Goal: Task Accomplishment & Management: Manage account settings

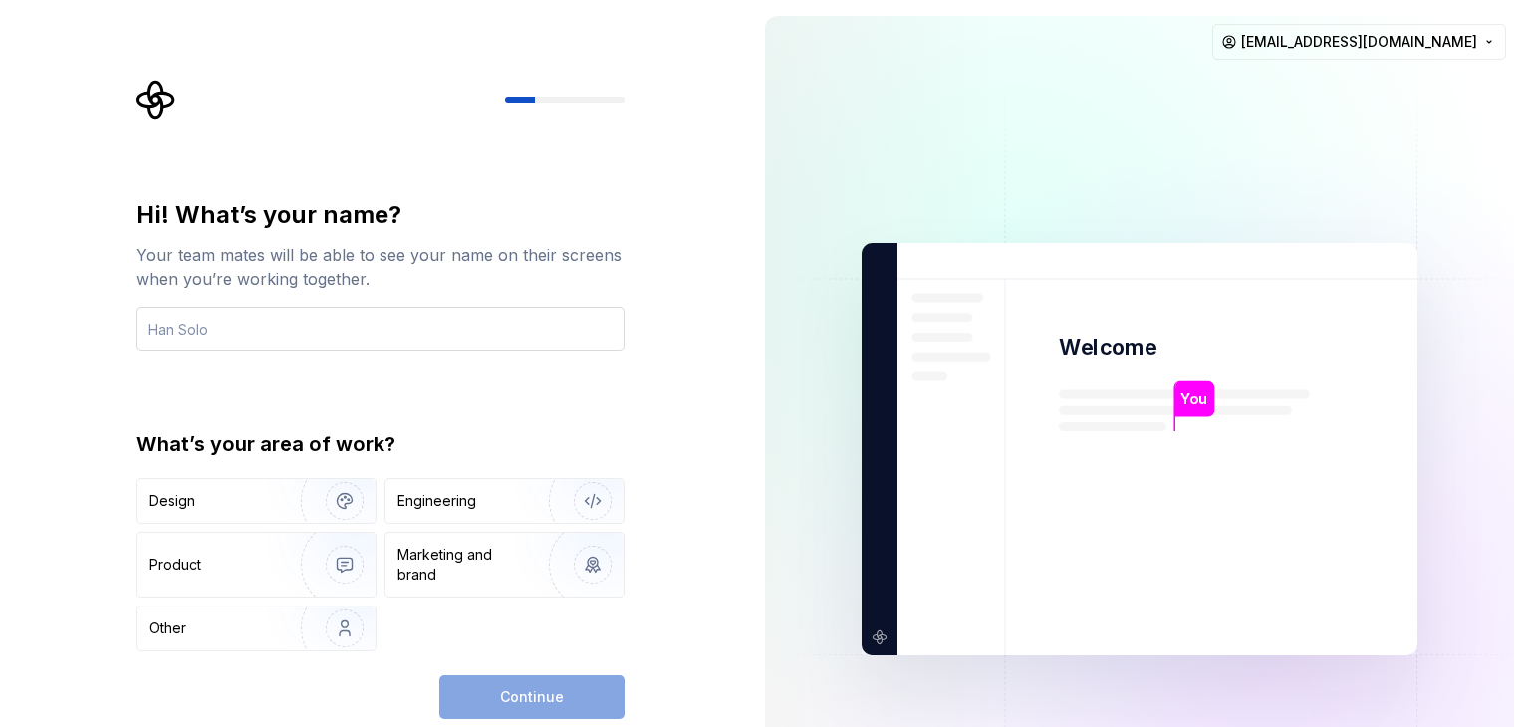
click at [447, 322] on input "text" at bounding box center [380, 329] width 488 height 44
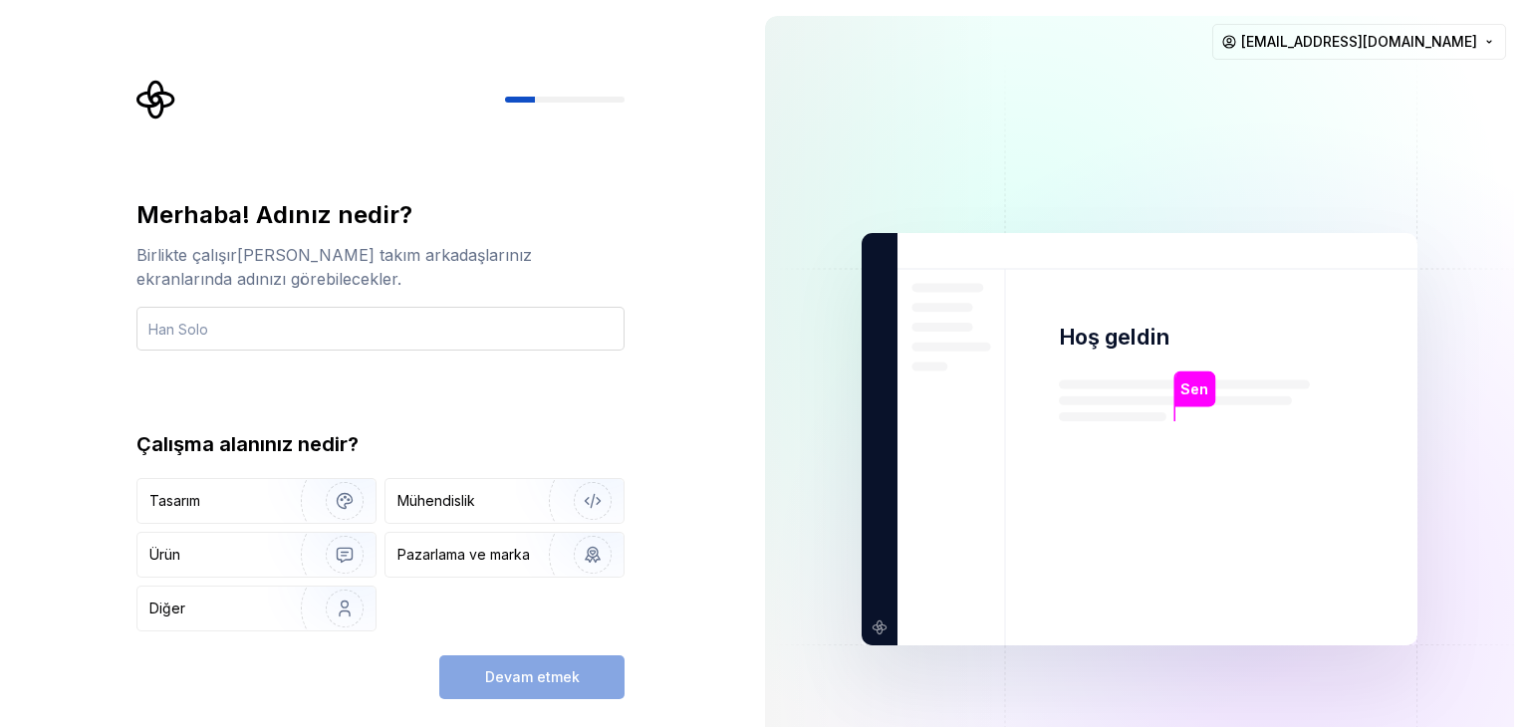
click at [383, 332] on input "text" at bounding box center [380, 329] width 488 height 44
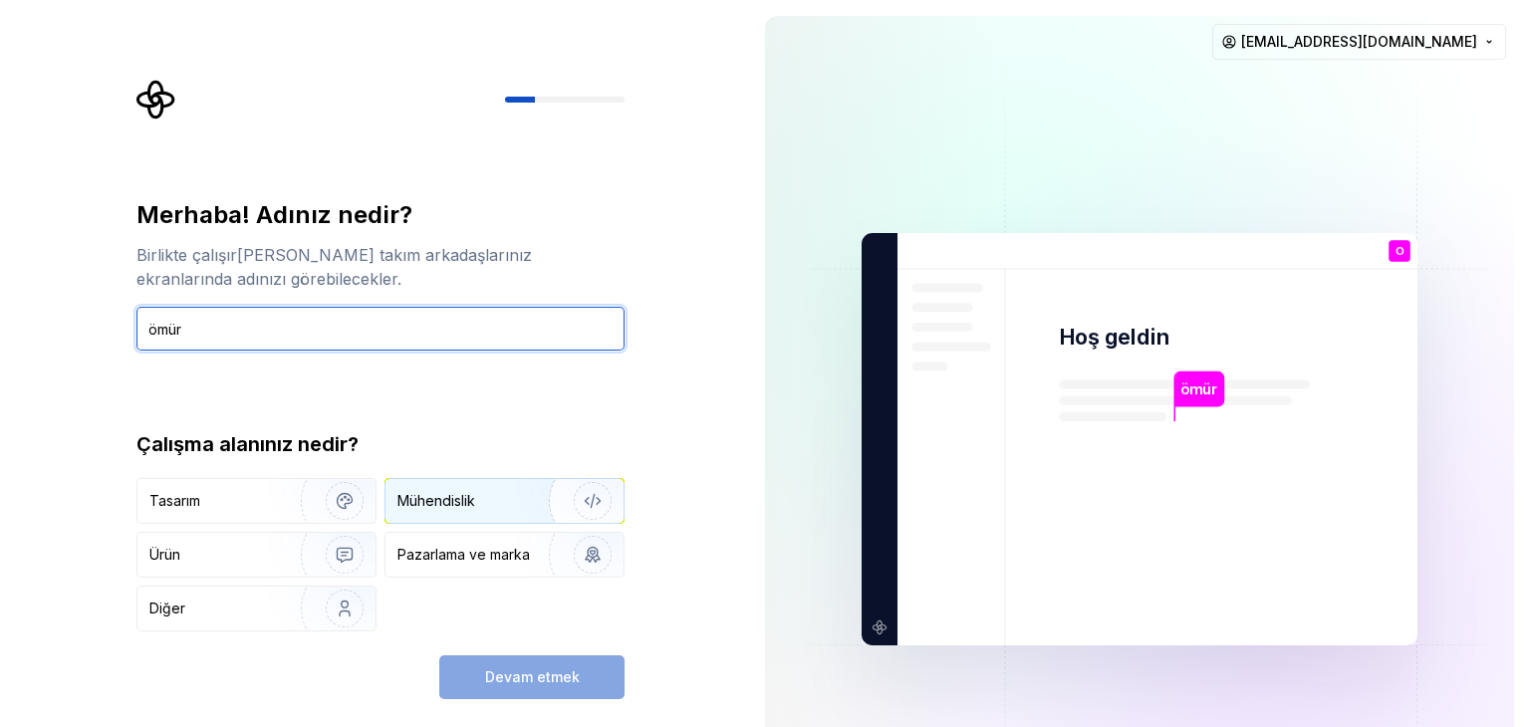
type input "ömür"
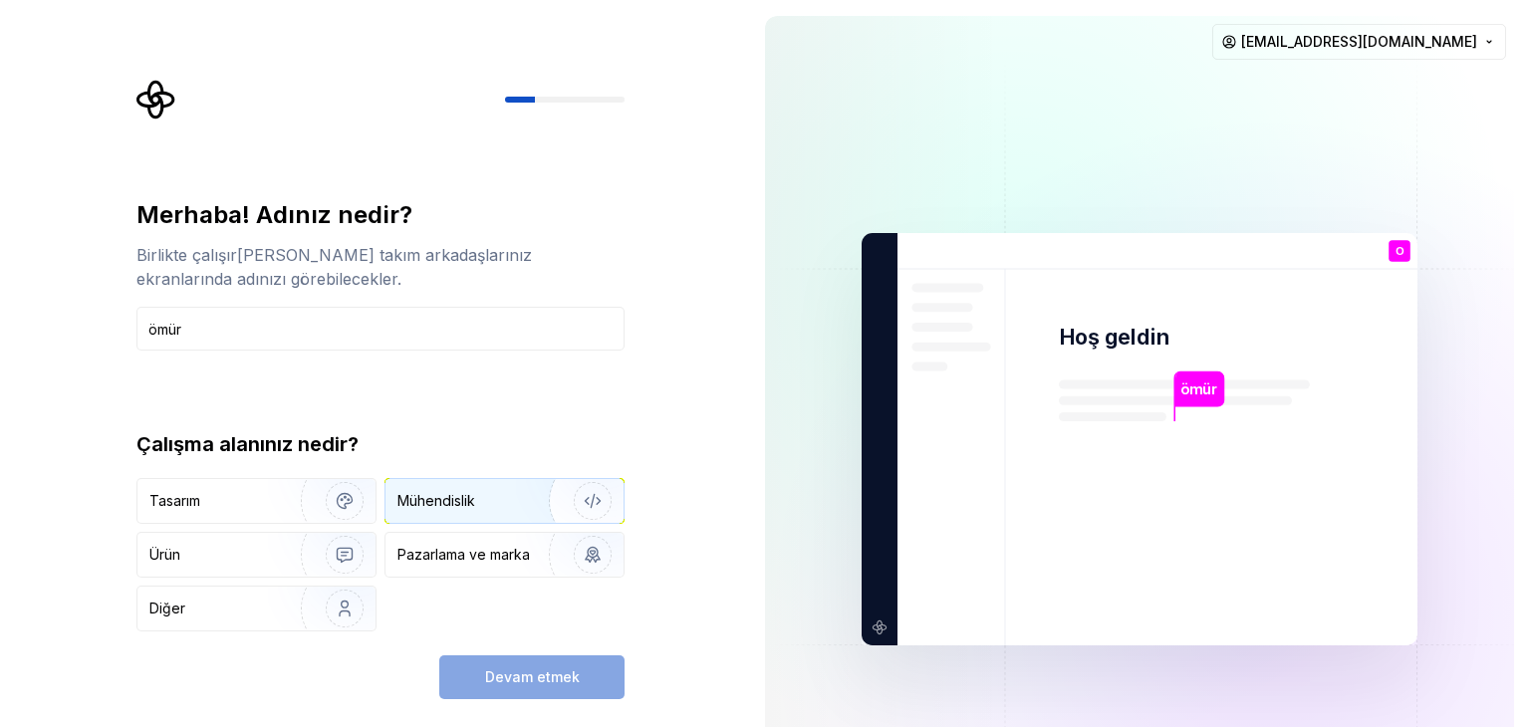
click at [442, 503] on font "Mühendislik" at bounding box center [437, 500] width 78 height 17
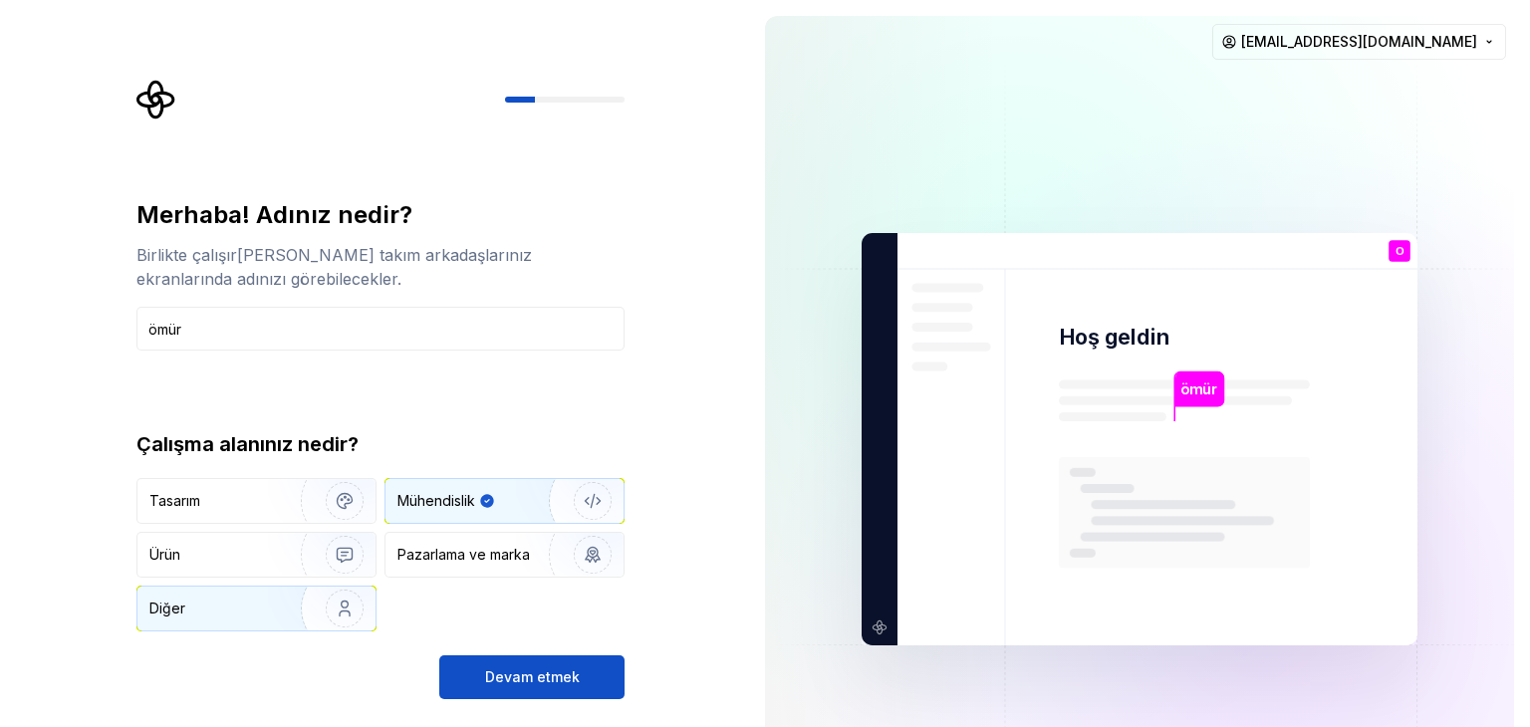
click at [252, 608] on div "Diğer" at bounding box center [207, 609] width 116 height 20
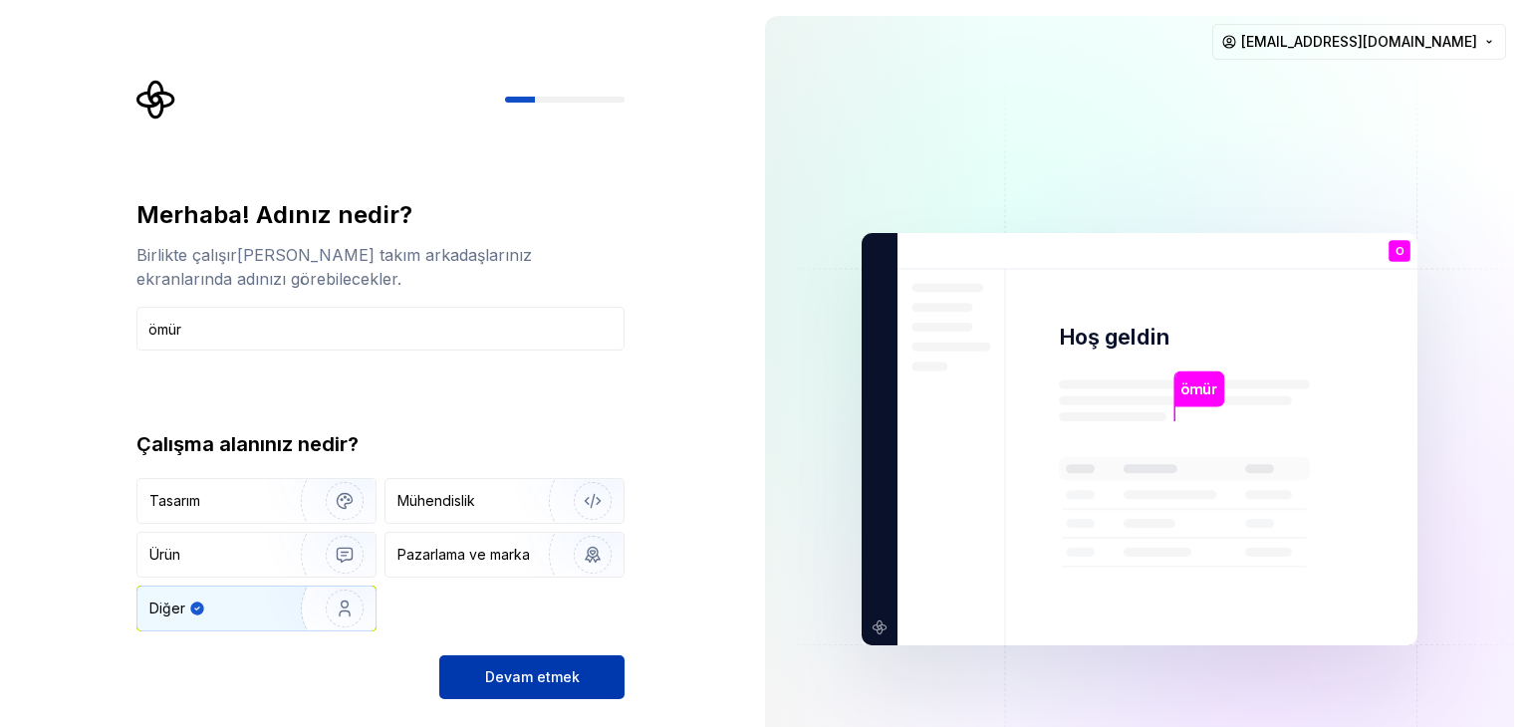
click at [515, 676] on font "Devam etmek" at bounding box center [532, 677] width 95 height 17
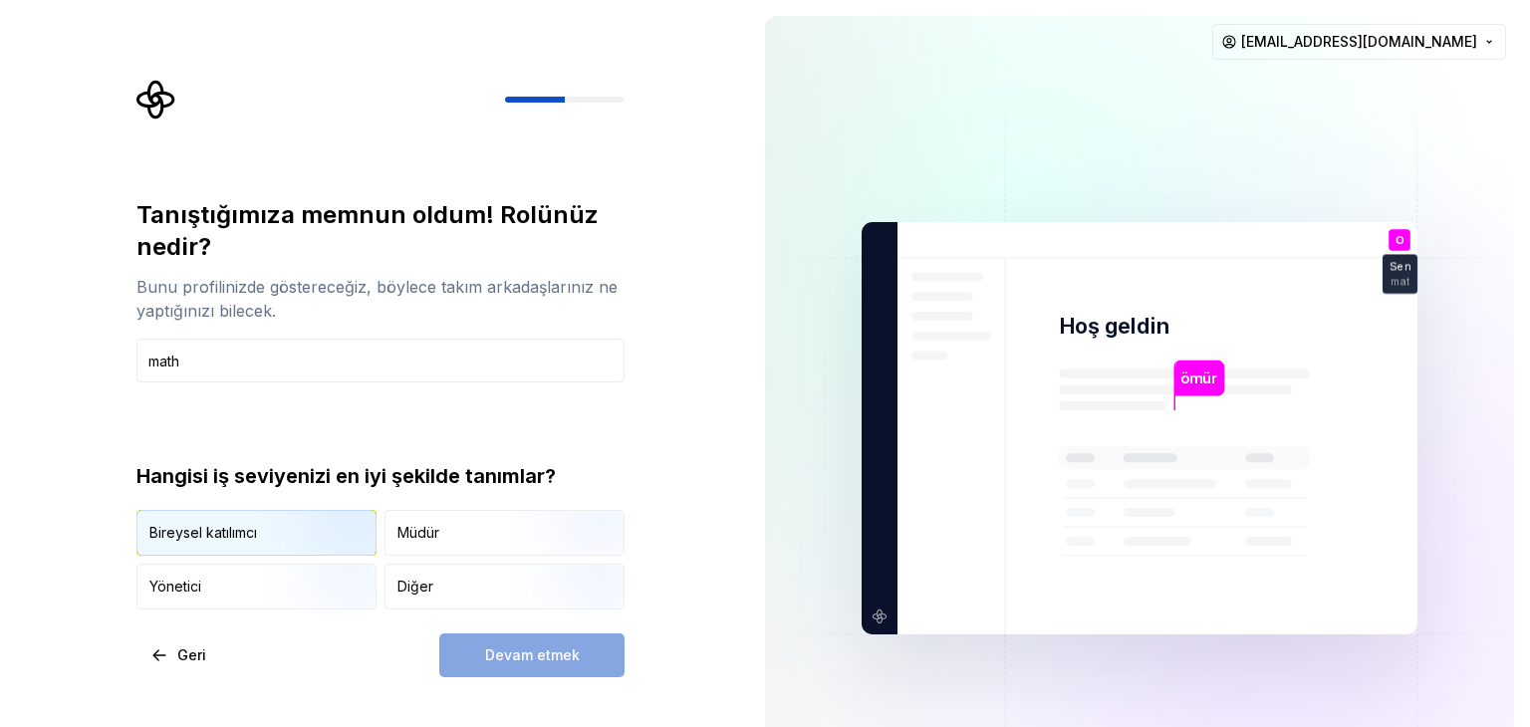
type input "math"
click at [327, 531] on img "button" at bounding box center [328, 558] width 128 height 134
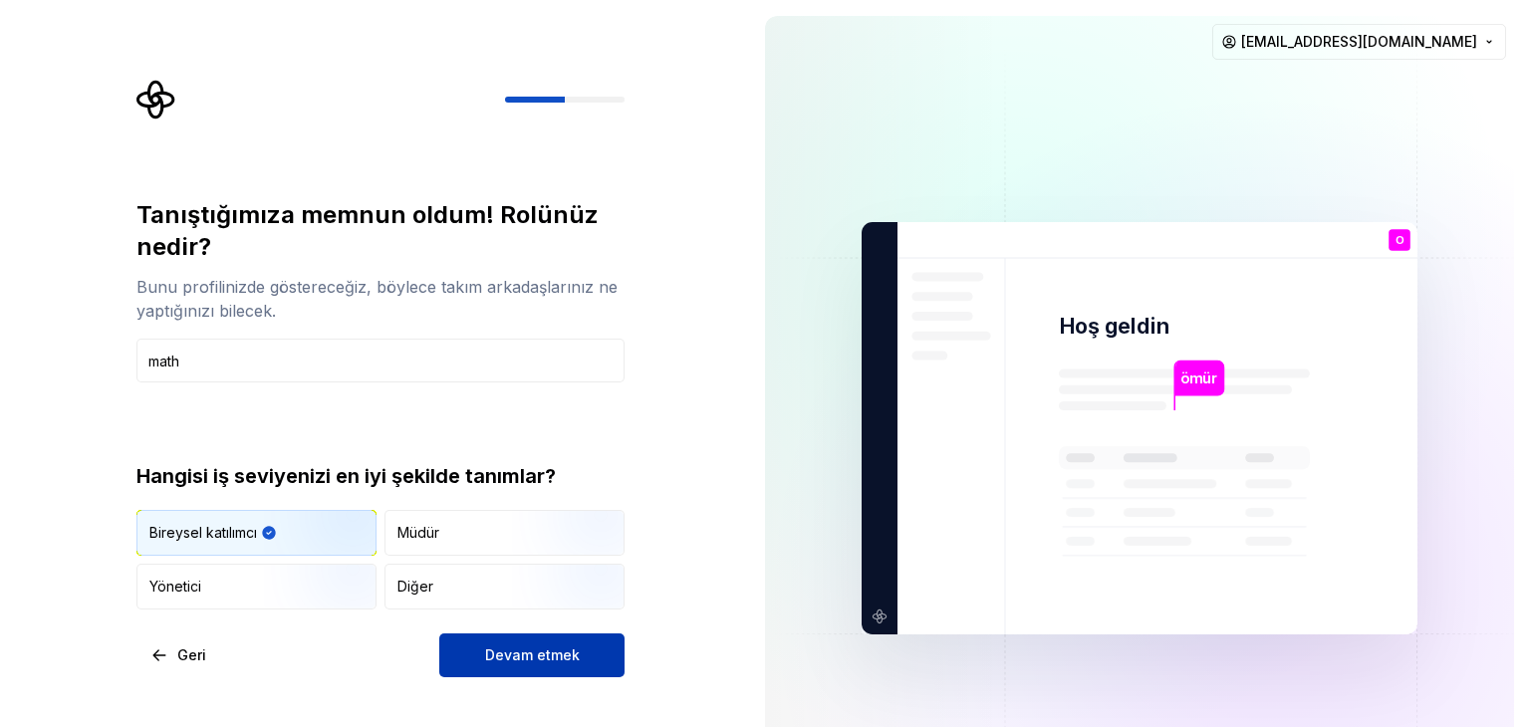
click at [498, 642] on button "Devam etmek" at bounding box center [531, 656] width 185 height 44
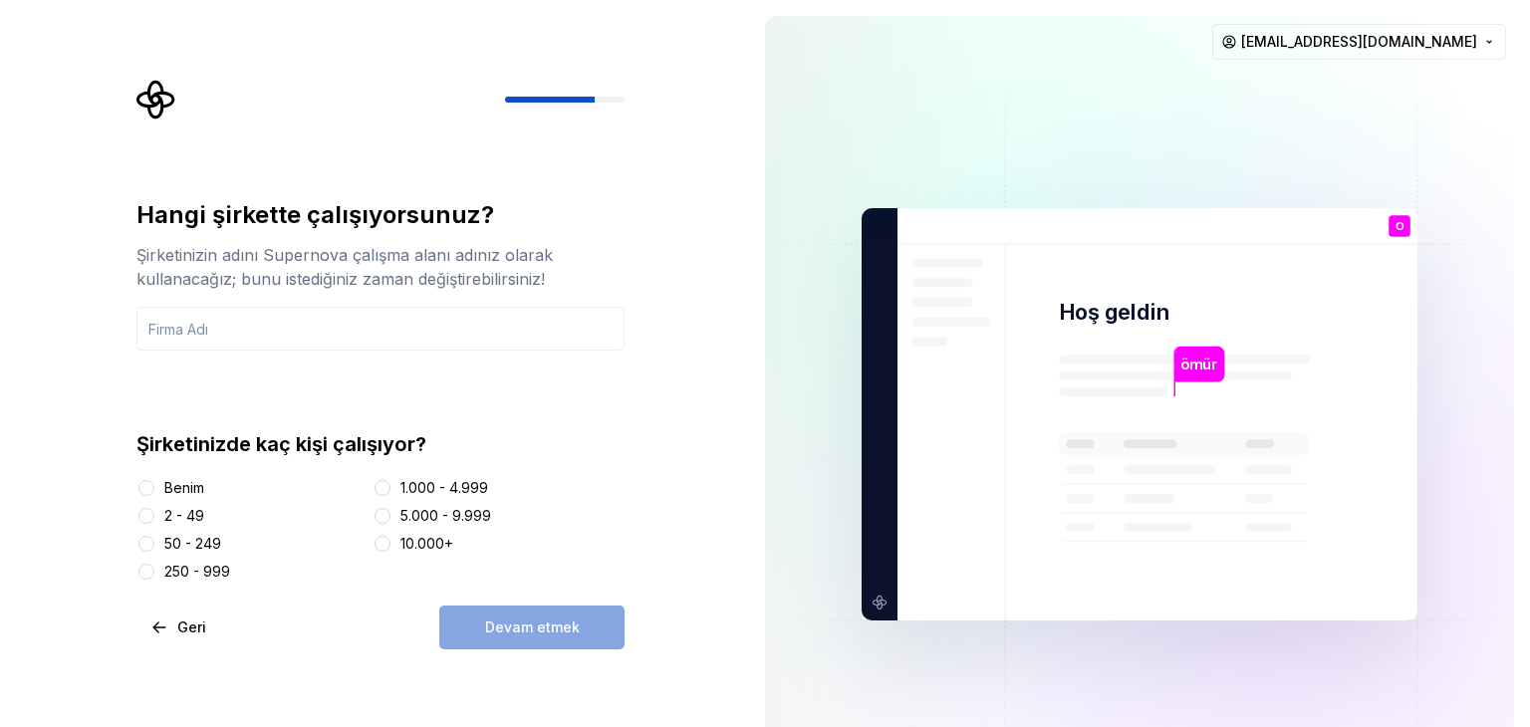
click at [188, 486] on font "Benim" at bounding box center [184, 487] width 40 height 17
click at [154, 486] on button "Benim" at bounding box center [146, 488] width 16 height 16
click at [504, 643] on div "Devam etmek" at bounding box center [531, 628] width 185 height 44
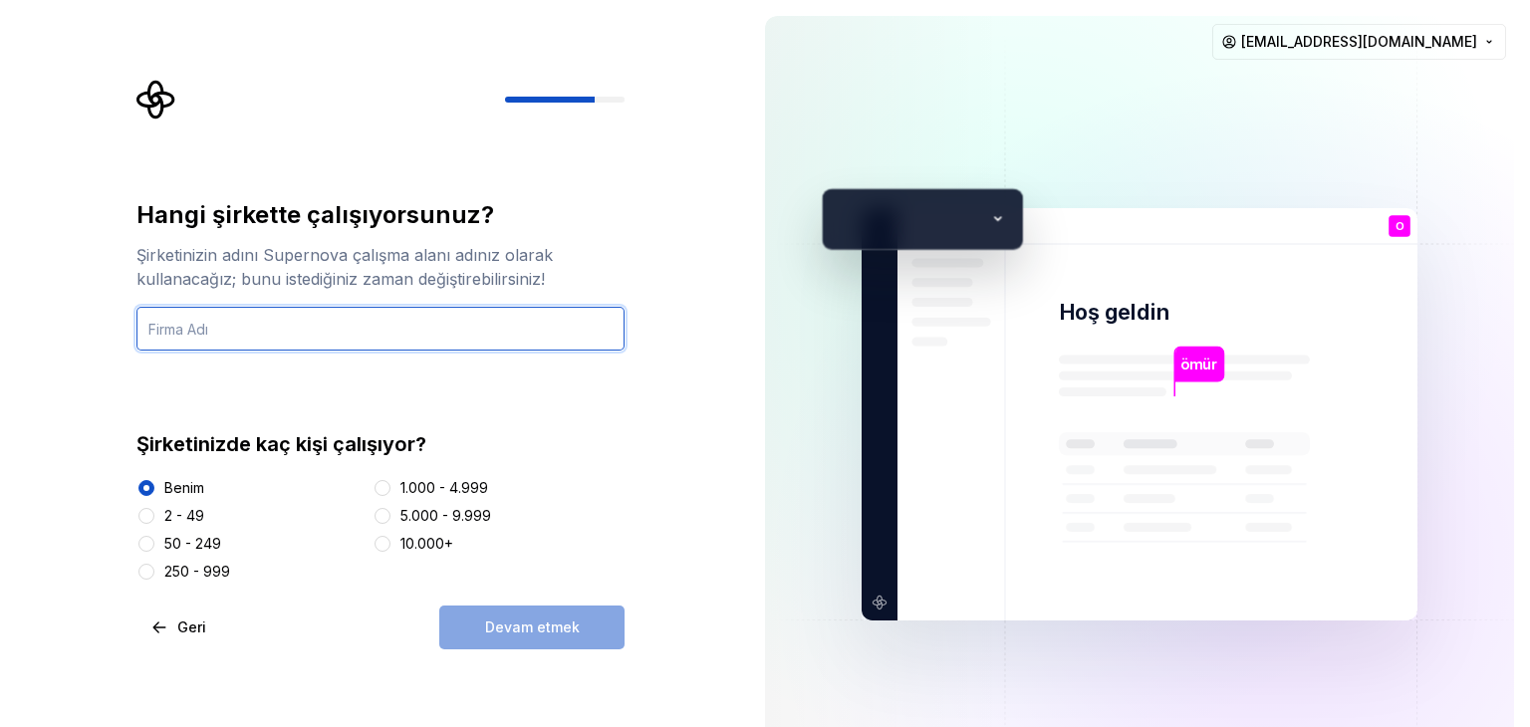
click at [283, 315] on input "text" at bounding box center [380, 329] width 488 height 44
type input "arama"
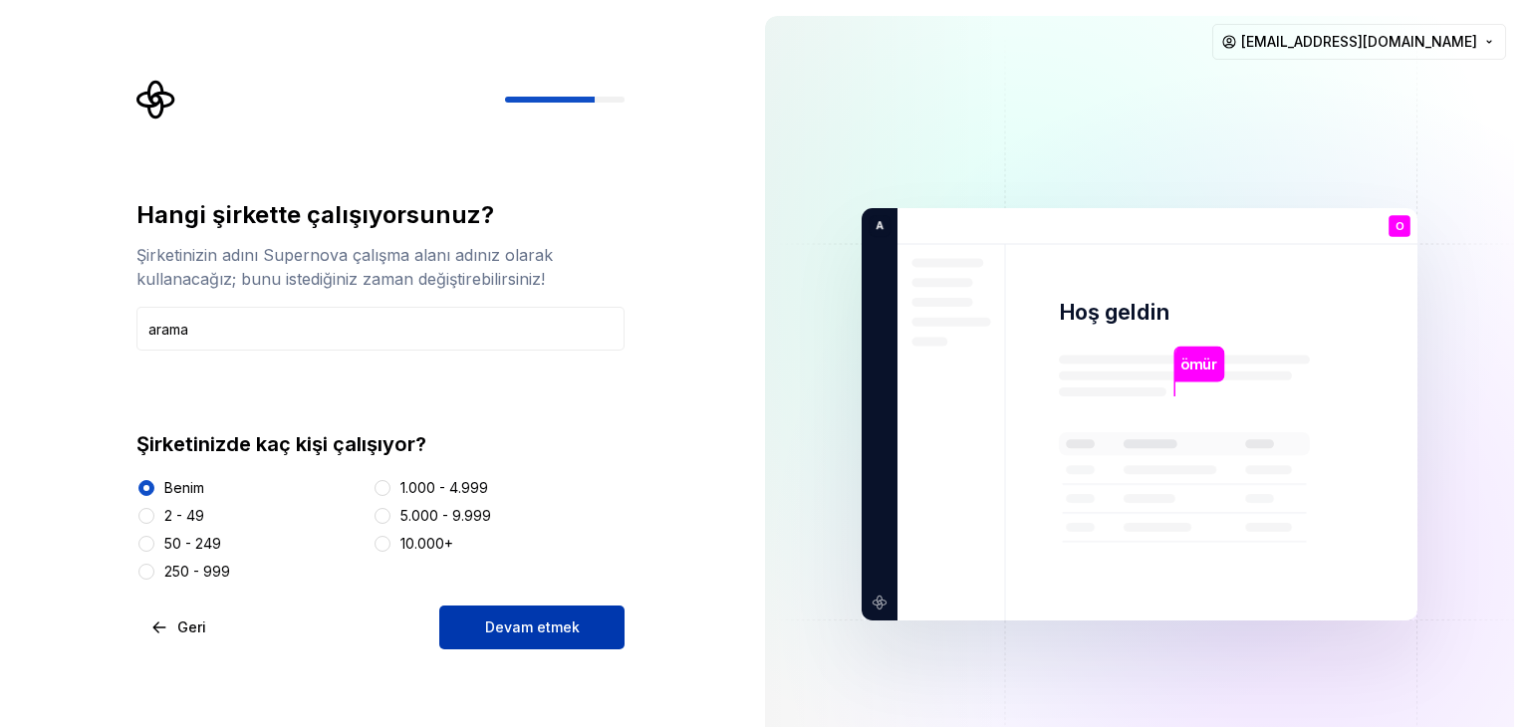
click at [486, 623] on font "Devam etmek" at bounding box center [532, 627] width 95 height 17
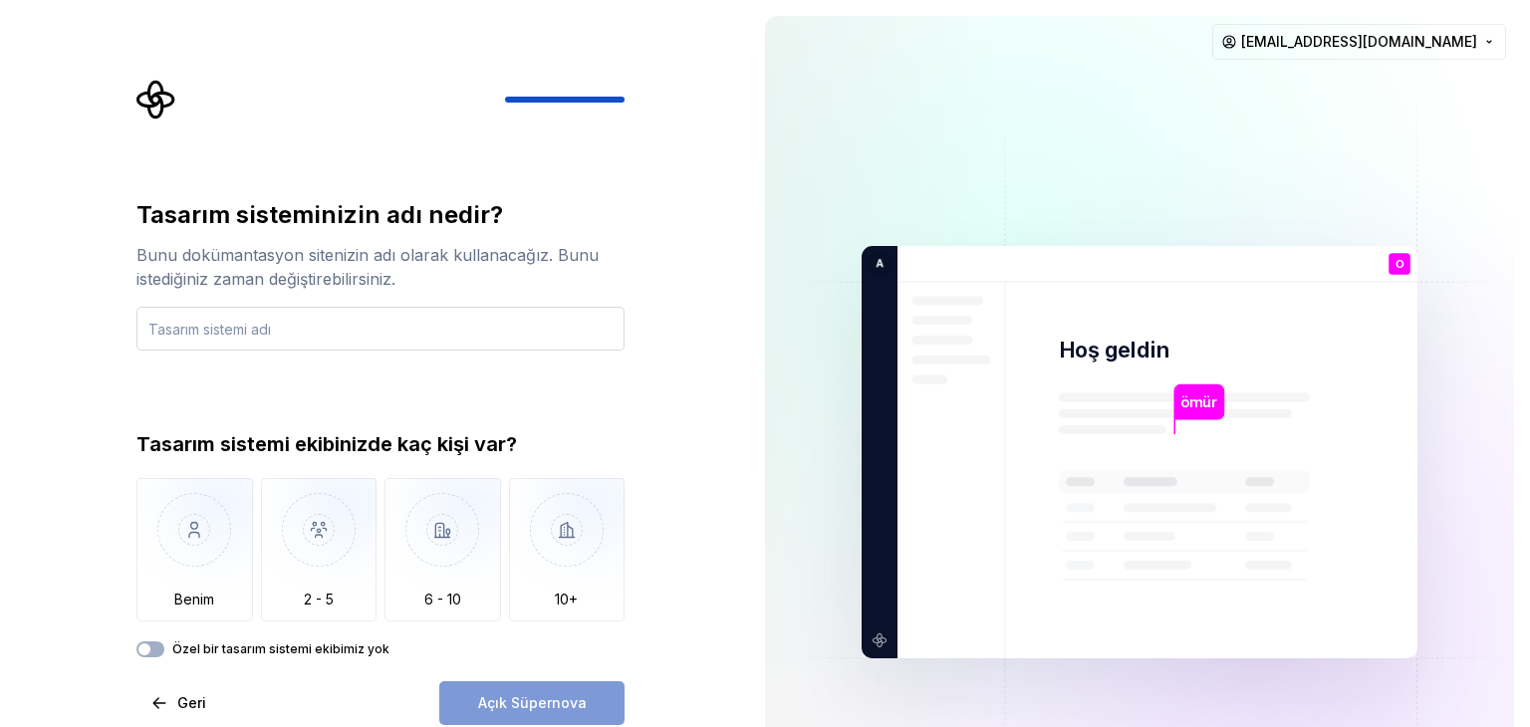
click at [315, 334] on input "text" at bounding box center [380, 329] width 488 height 44
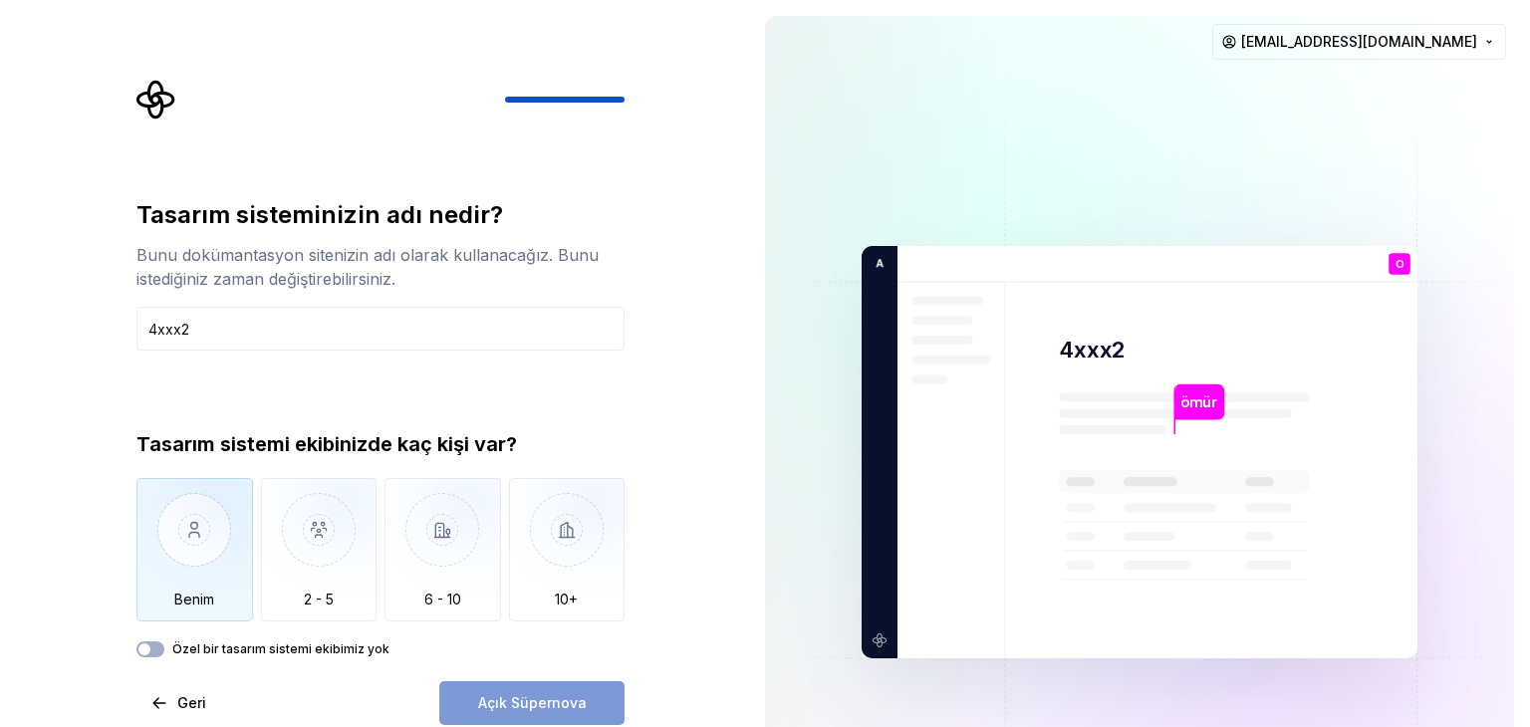
type input "4xxx2"
click at [195, 567] on img "button" at bounding box center [194, 545] width 117 height 134
click at [546, 702] on font "Açık Süpernova" at bounding box center [532, 702] width 109 height 17
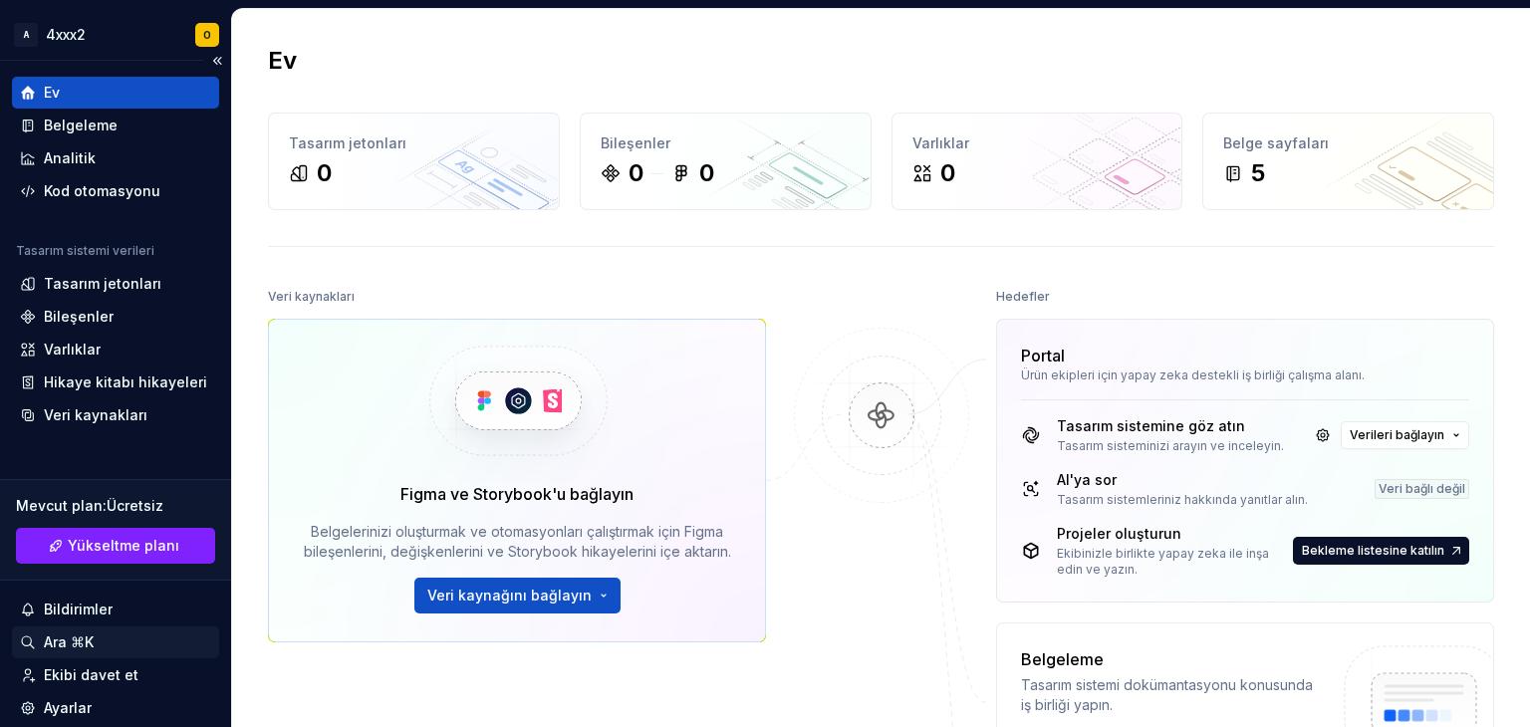
scroll to position [100, 0]
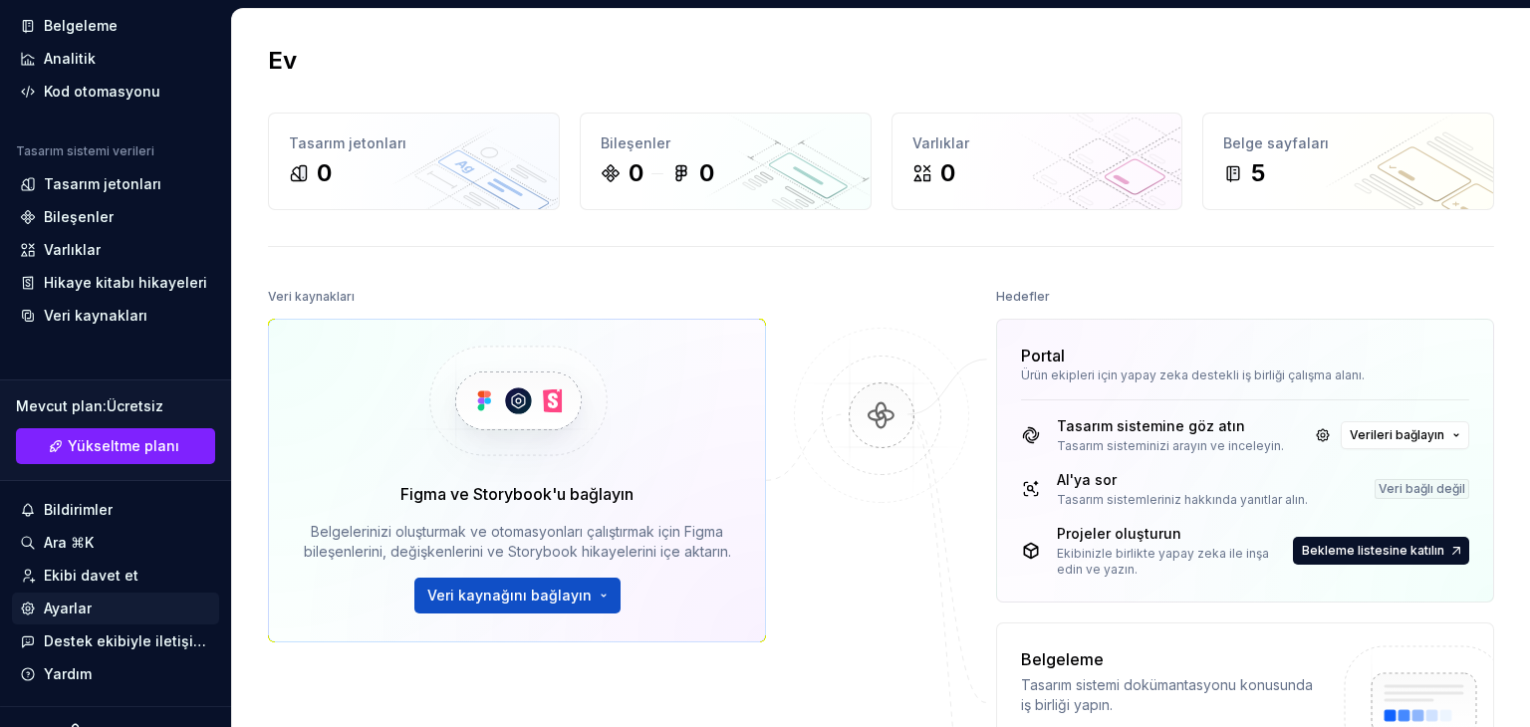
click at [95, 611] on div "Ayarlar" at bounding box center [115, 609] width 191 height 20
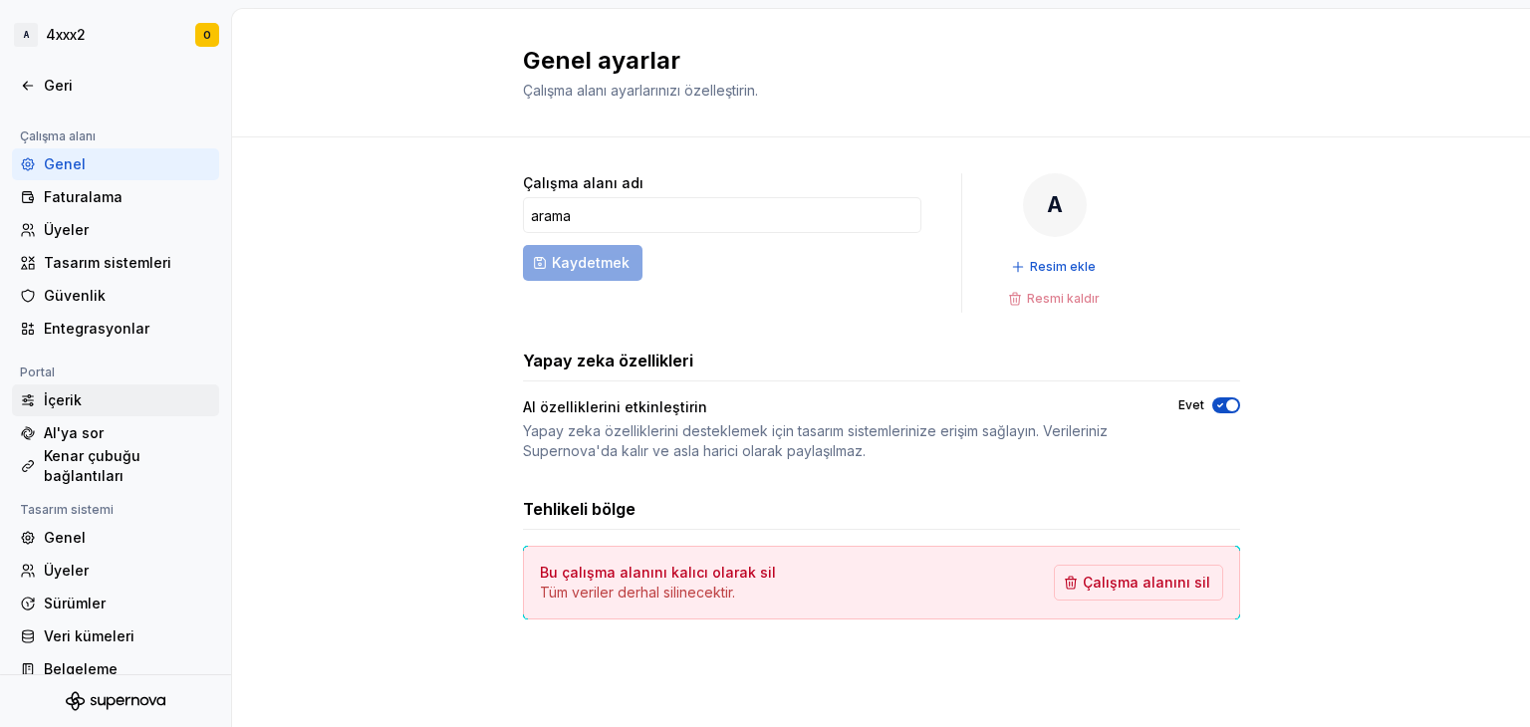
scroll to position [150, 0]
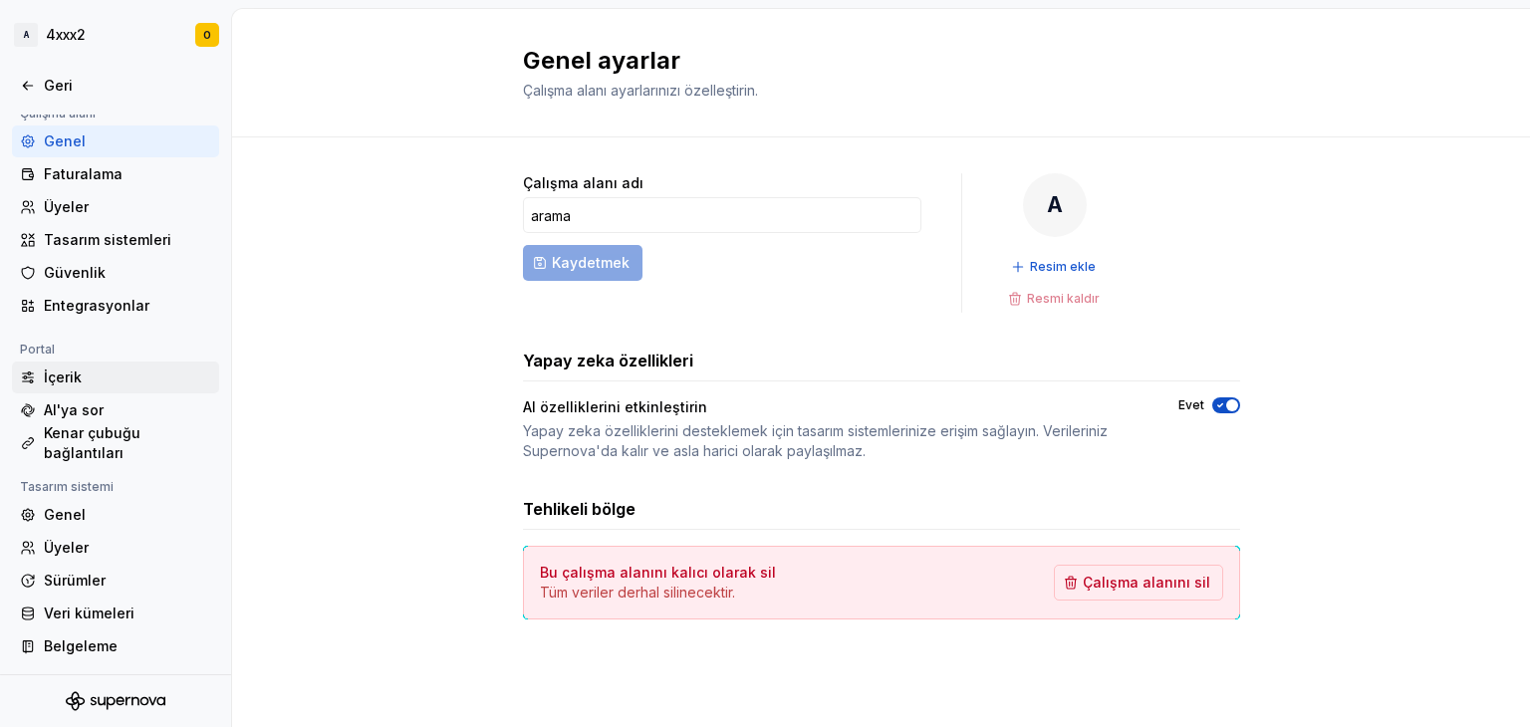
click at [118, 512] on div "Genel" at bounding box center [127, 515] width 167 height 20
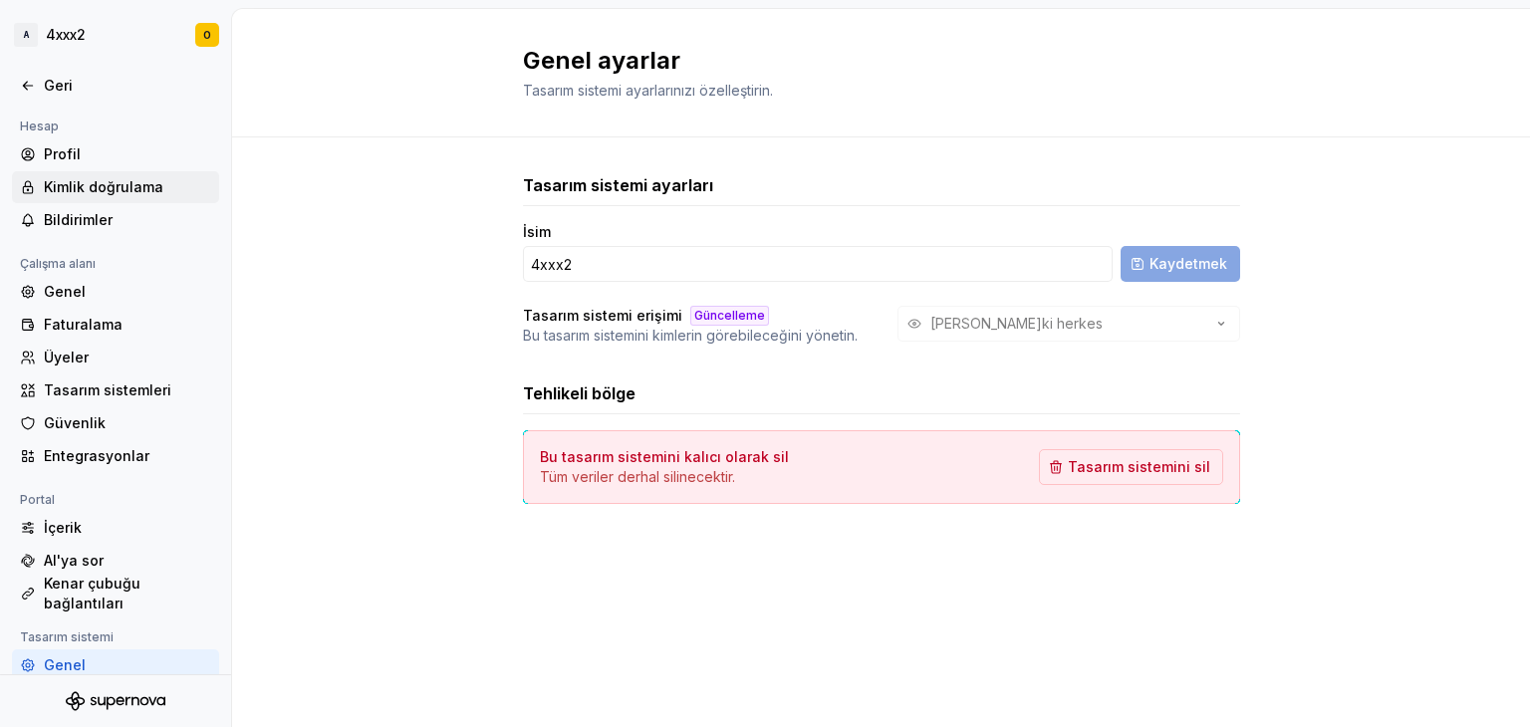
click at [91, 178] on font "Kimlik doğrulama" at bounding box center [104, 186] width 120 height 17
click at [68, 158] on font "Profil" at bounding box center [62, 153] width 37 height 17
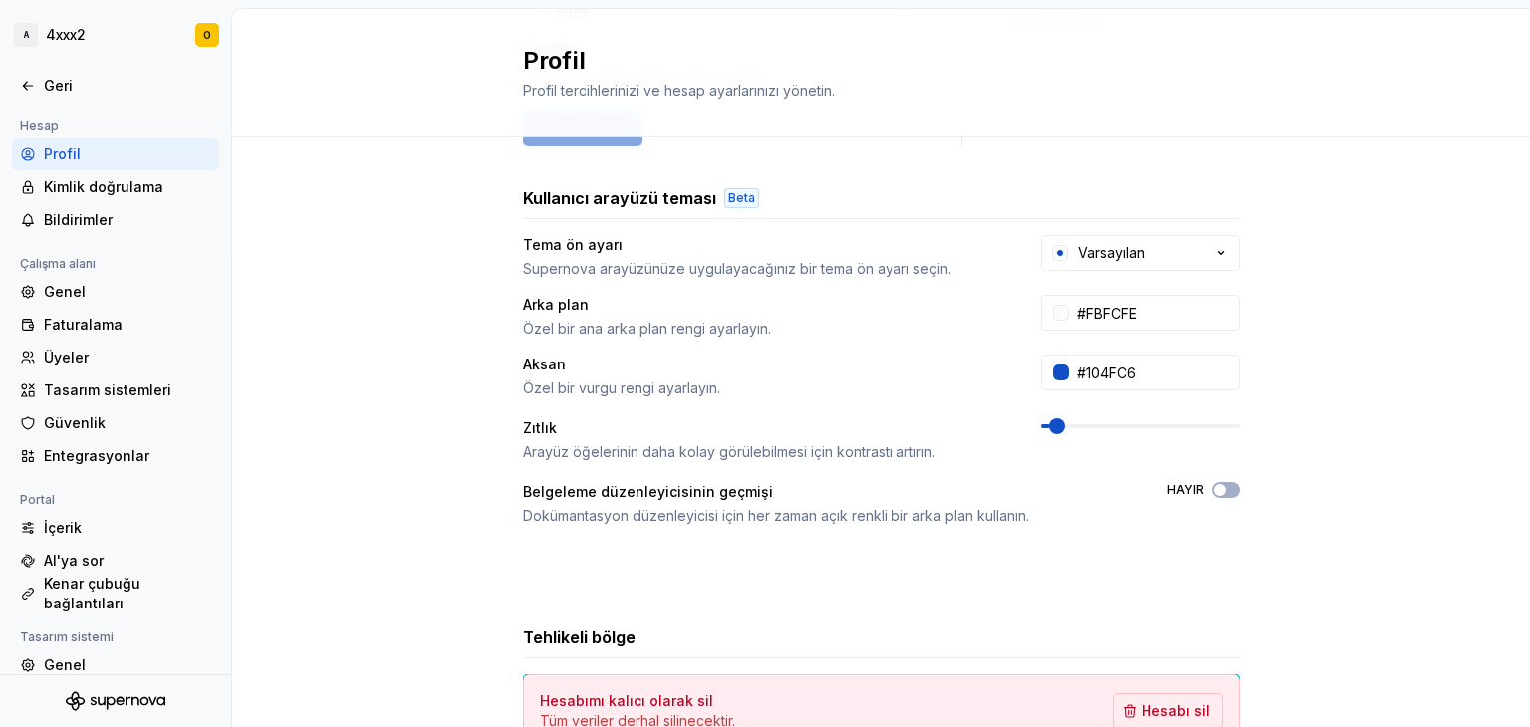
scroll to position [414, 0]
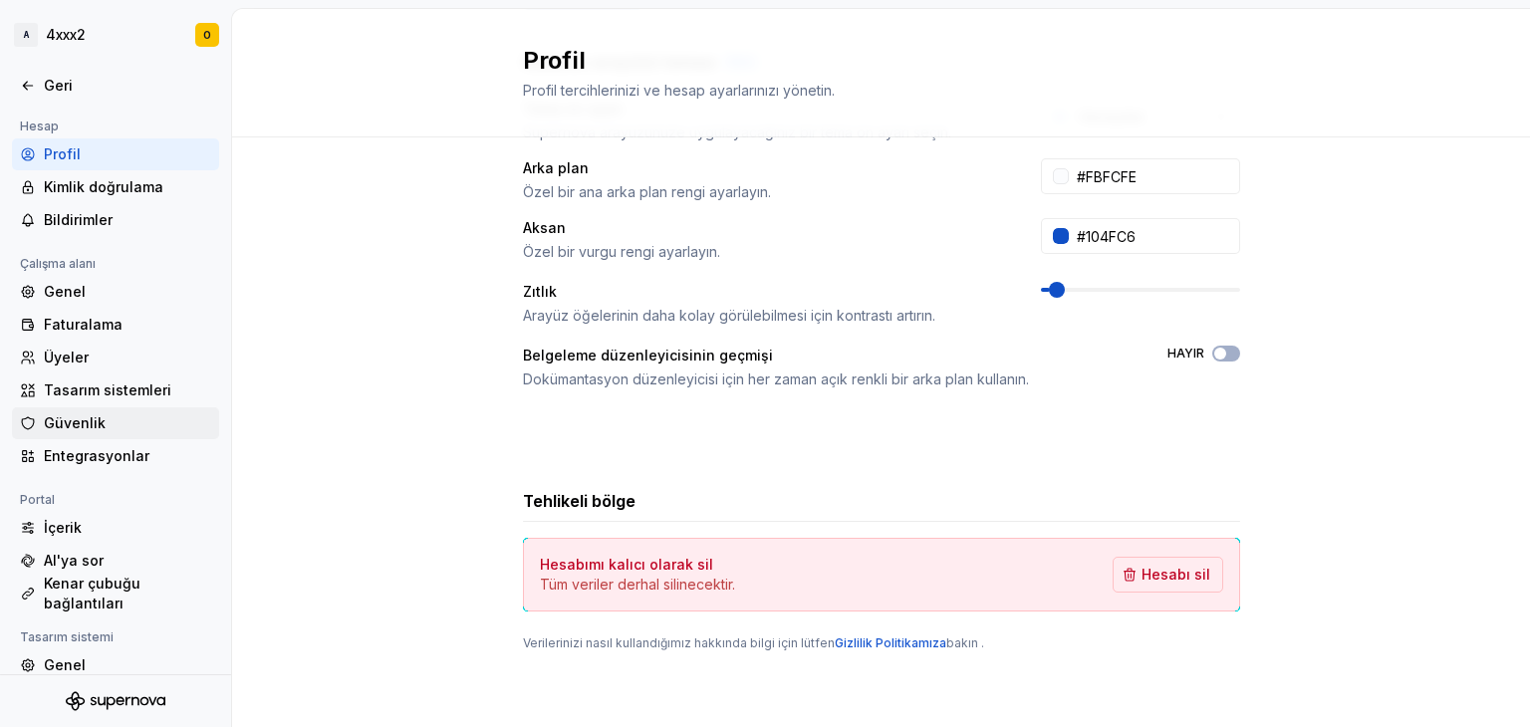
click at [74, 435] on div "Güvenlik" at bounding box center [115, 423] width 207 height 32
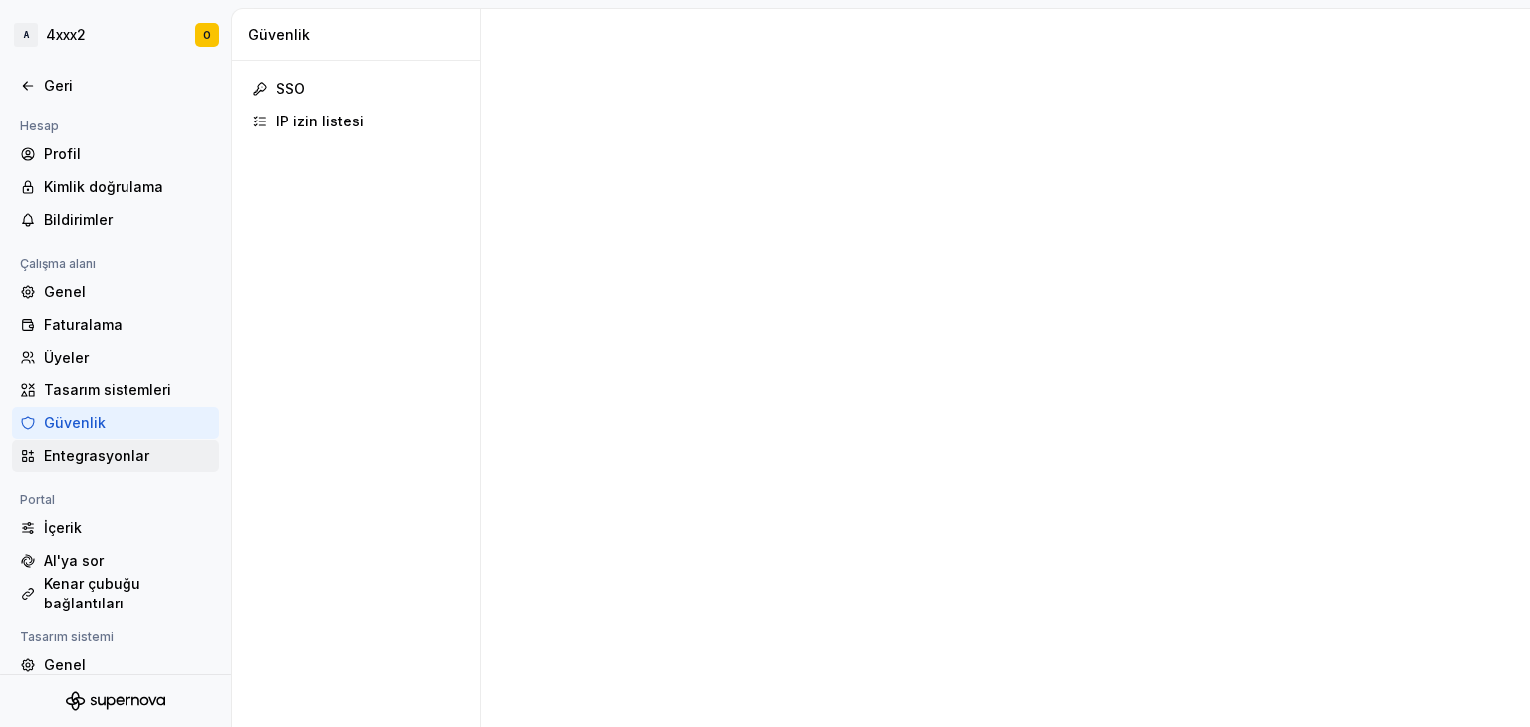
click at [79, 459] on font "Entegrasyonlar" at bounding box center [97, 455] width 106 height 17
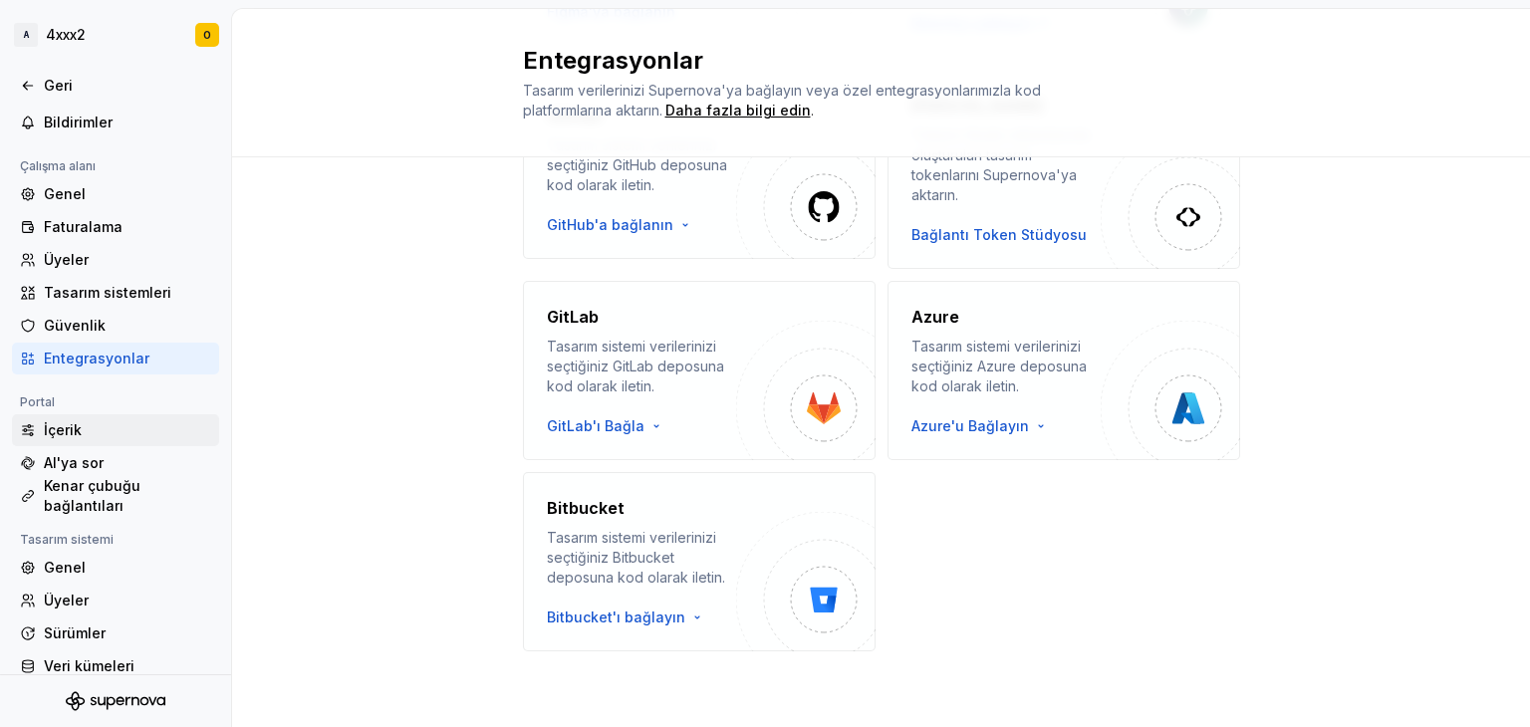
scroll to position [100, 0]
click at [112, 576] on div "Genel" at bounding box center [115, 566] width 207 height 32
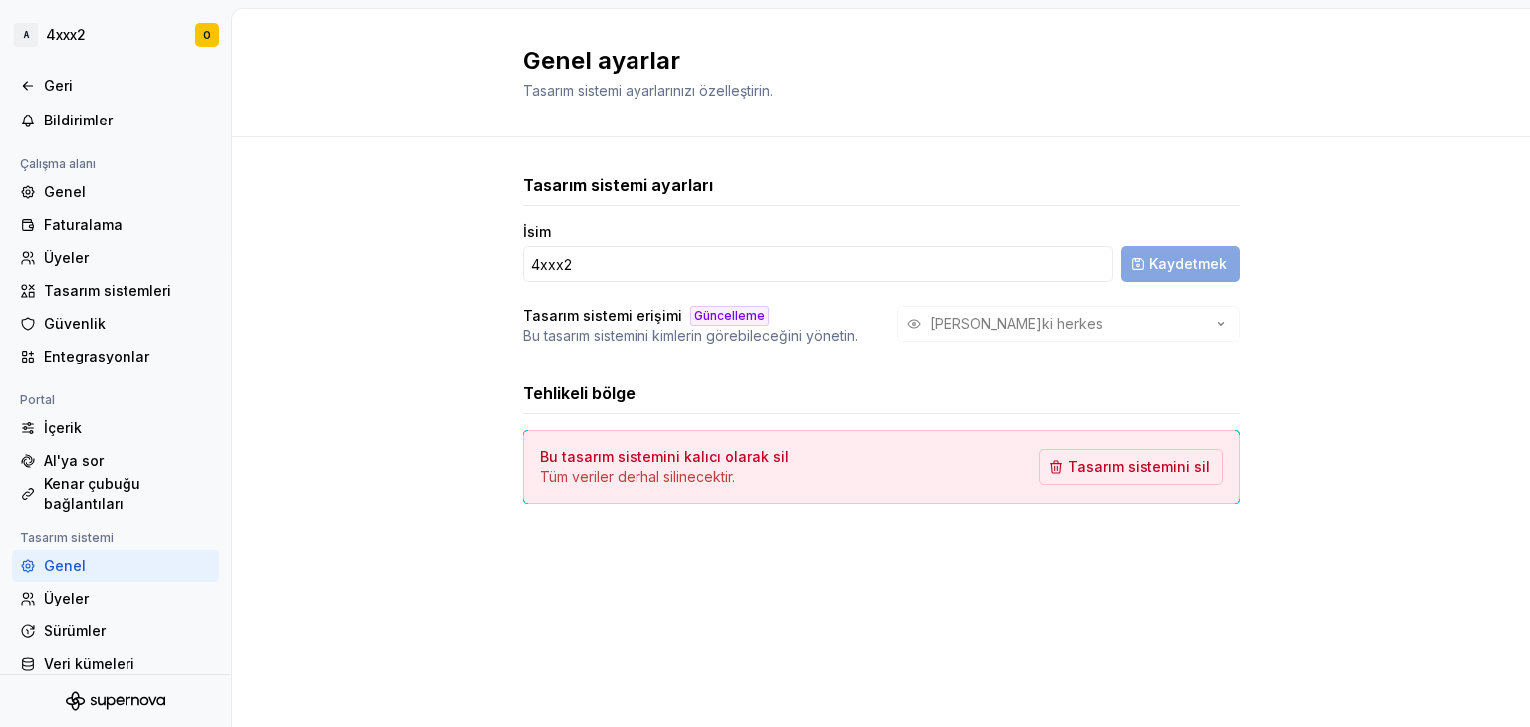
click at [959, 325] on div "[PERSON_NAME]ki herkes" at bounding box center [1069, 324] width 343 height 36
click at [90, 597] on div "Üyeler" at bounding box center [127, 599] width 167 height 20
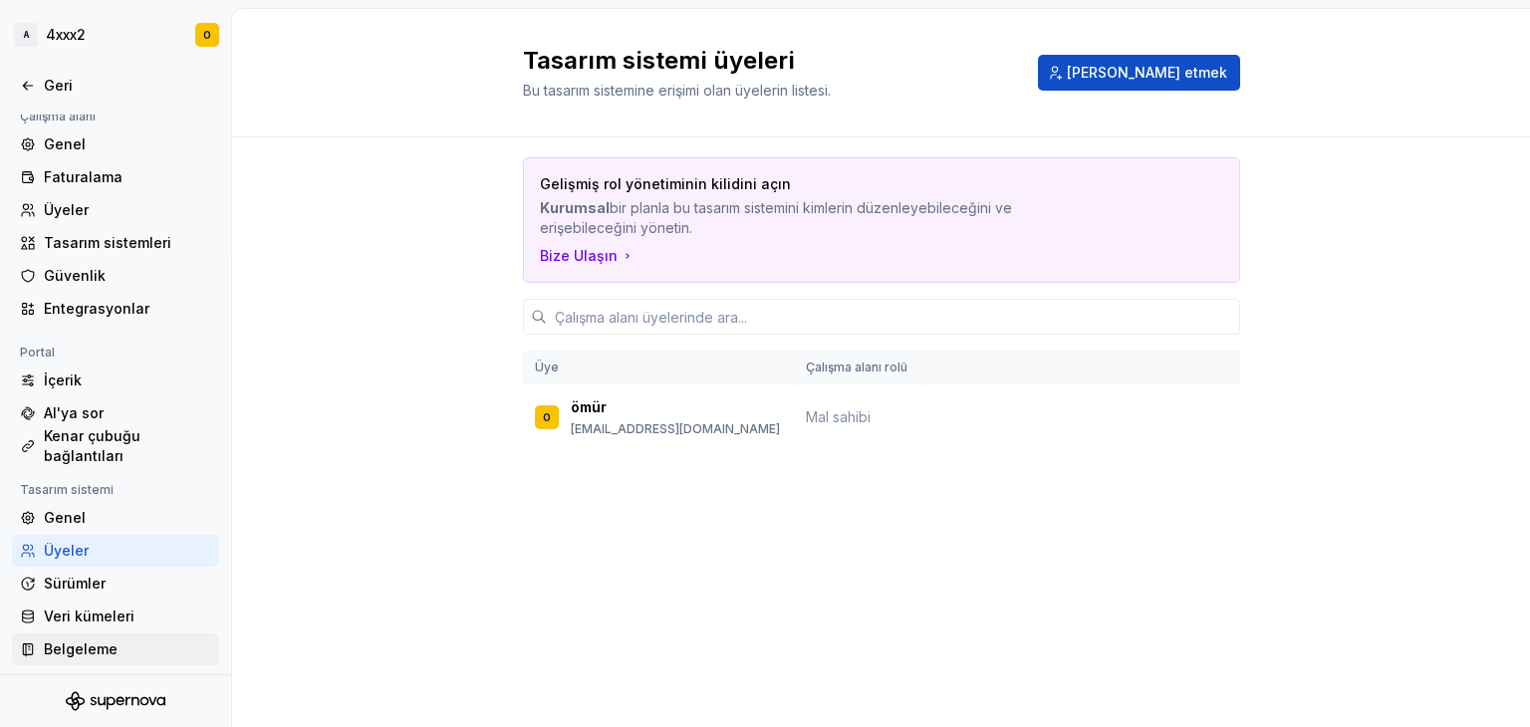
scroll to position [150, 0]
click at [96, 611] on font "Veri kümeleri" at bounding box center [89, 613] width 91 height 17
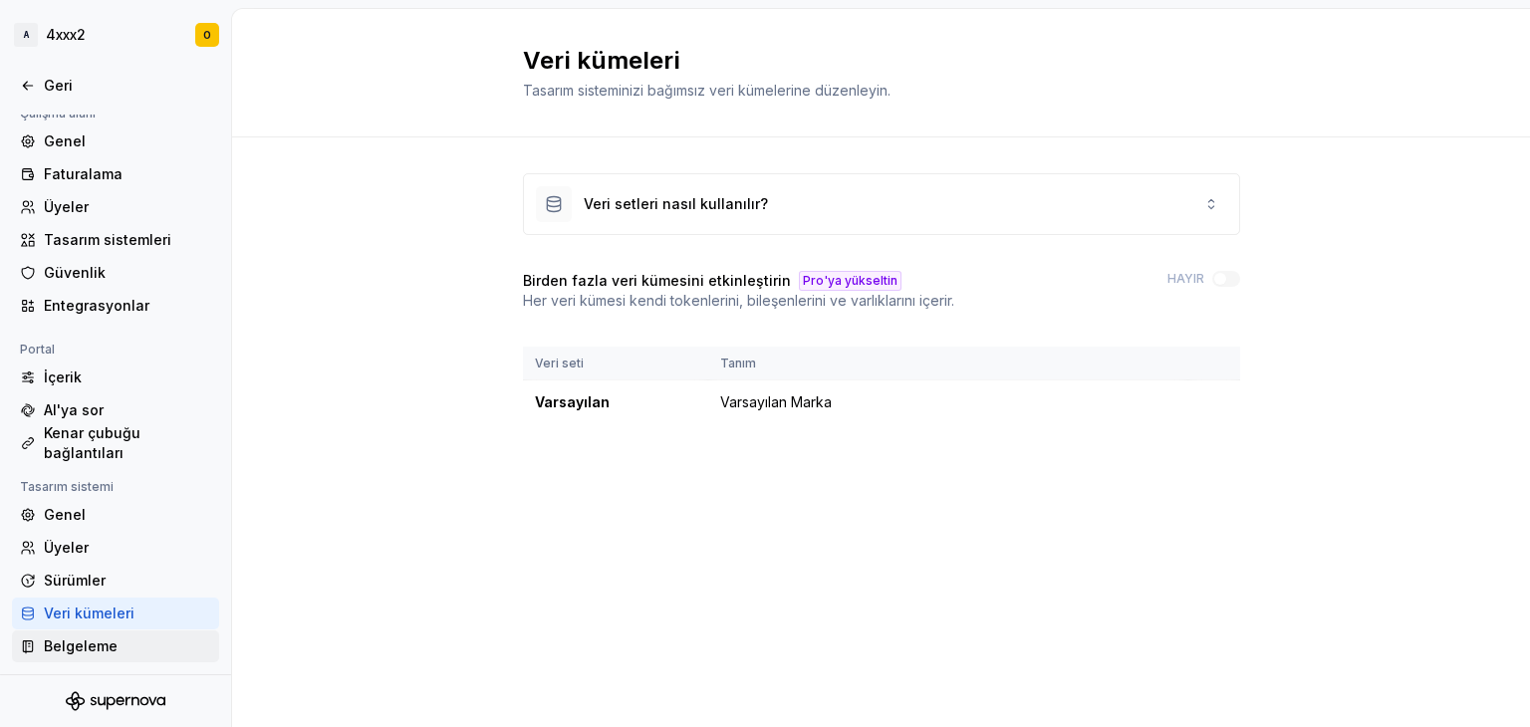
click at [65, 643] on font "Belgeleme" at bounding box center [81, 646] width 74 height 17
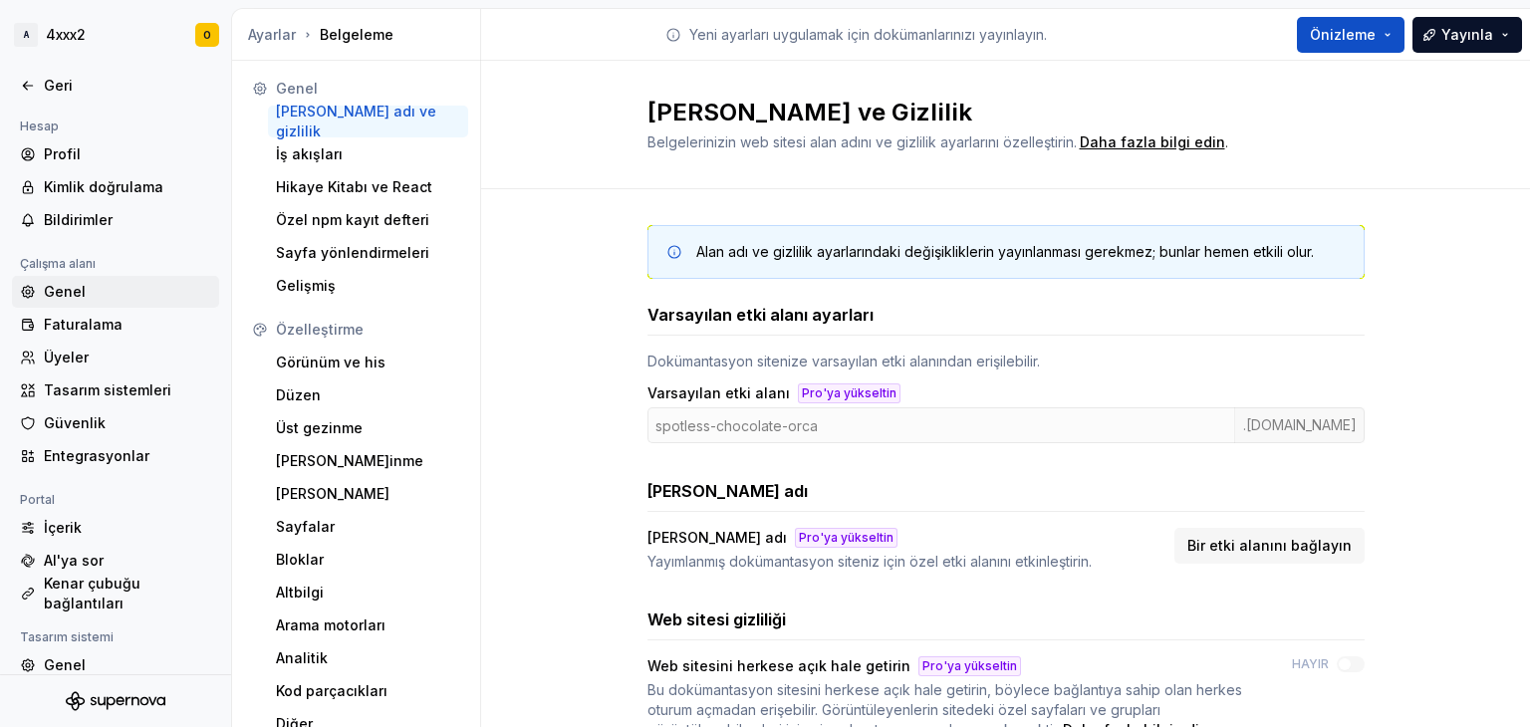
click at [92, 301] on div "Genel" at bounding box center [127, 292] width 167 height 20
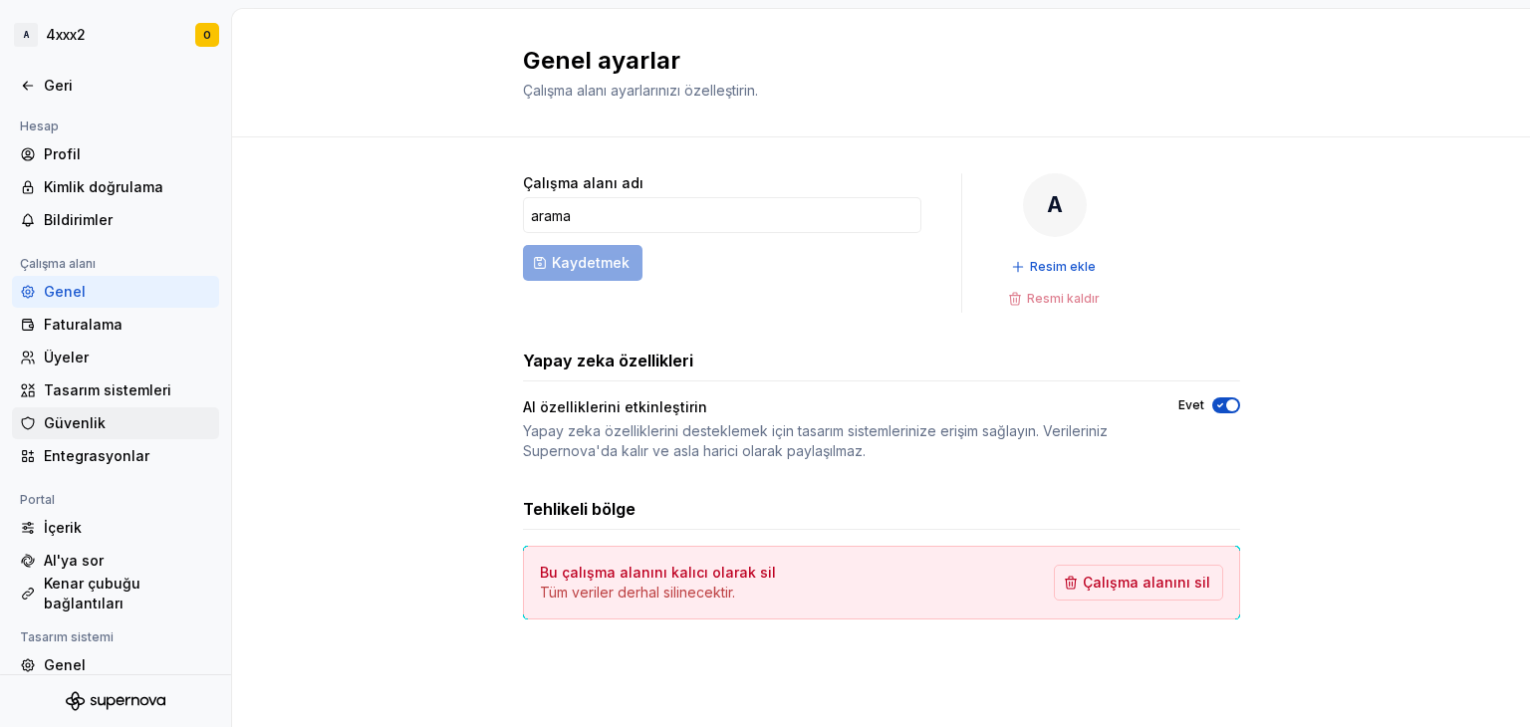
click at [90, 427] on font "Güvenlik" at bounding box center [75, 422] width 62 height 17
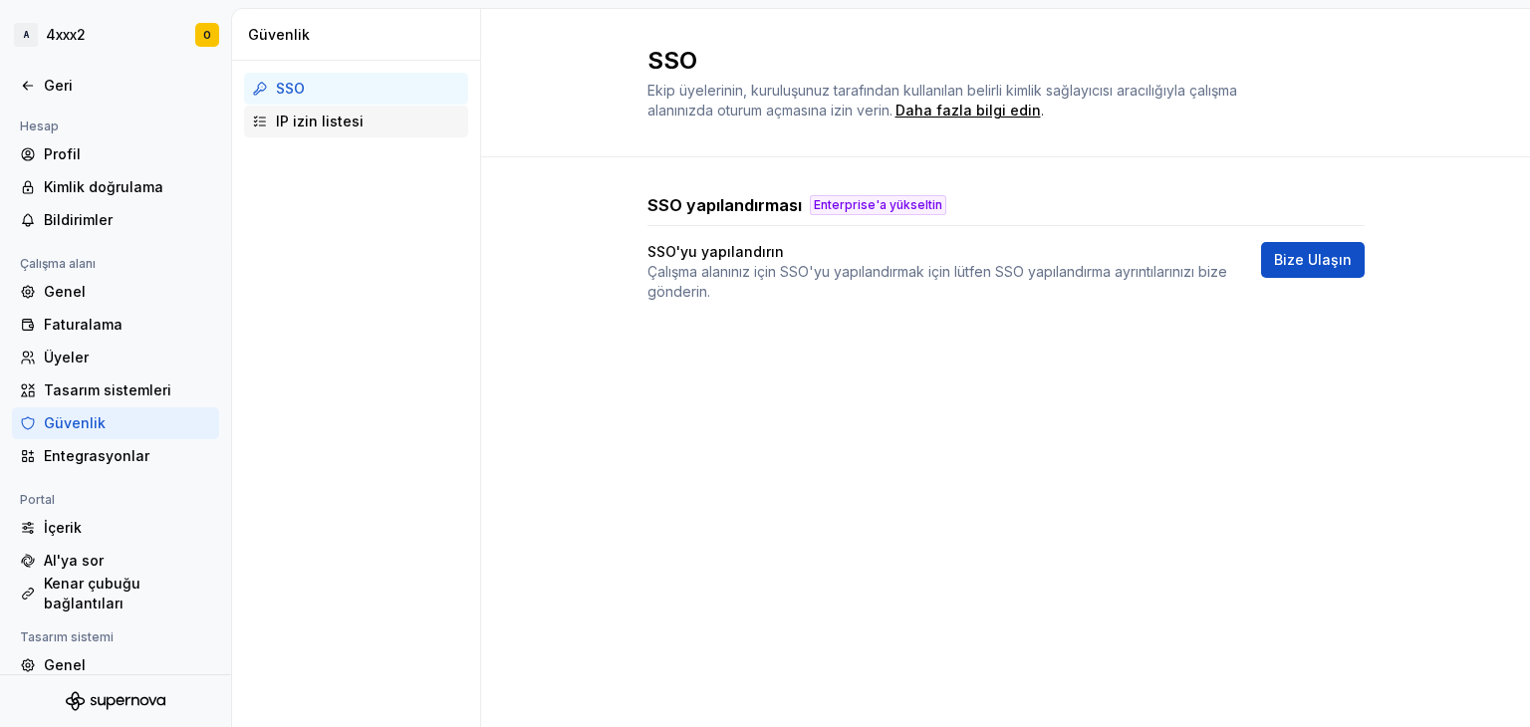
click at [301, 119] on font "IP izin listesi" at bounding box center [320, 121] width 88 height 17
